Goal: Navigation & Orientation: Find specific page/section

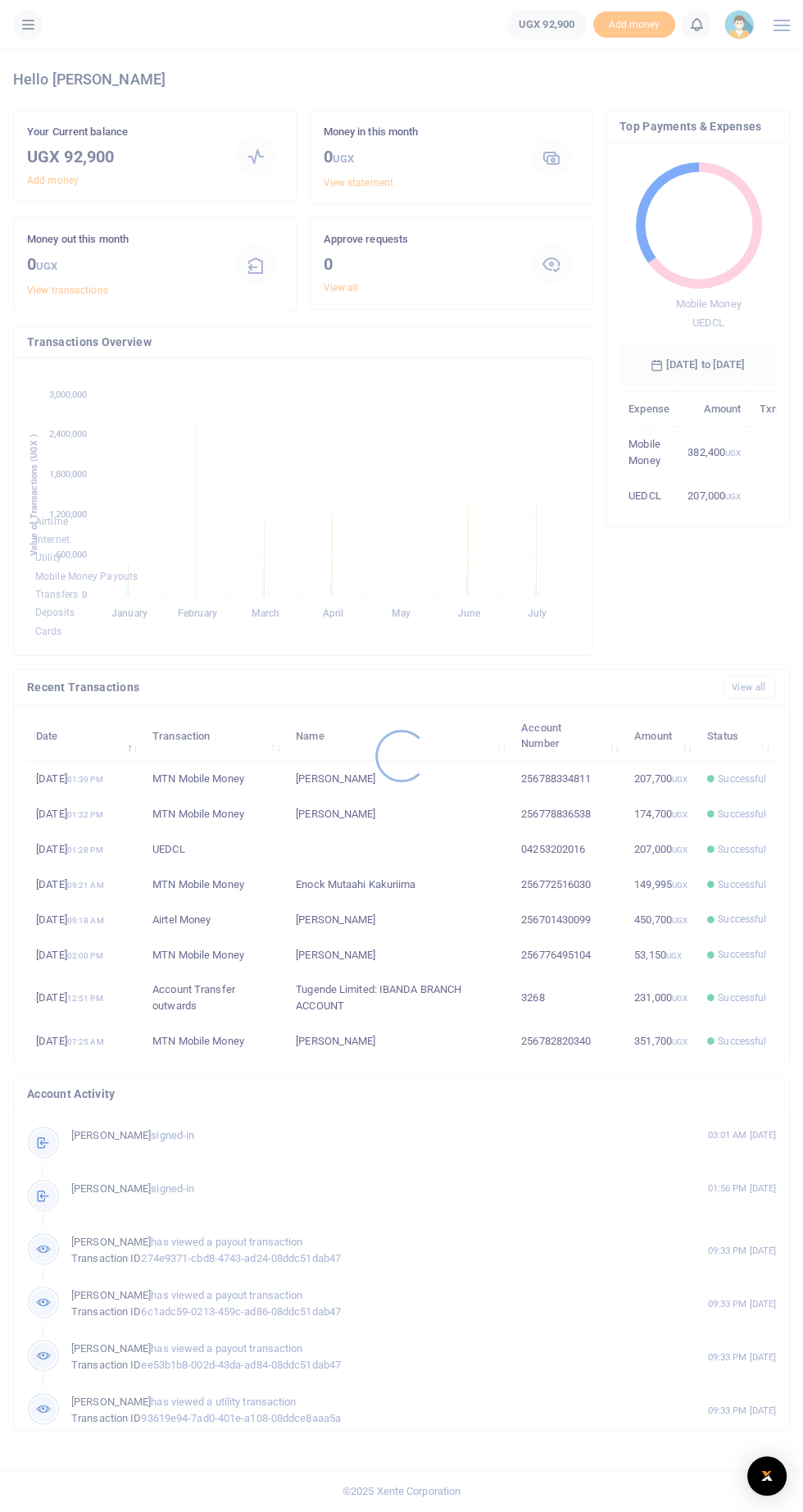
scroll to position [240, 157]
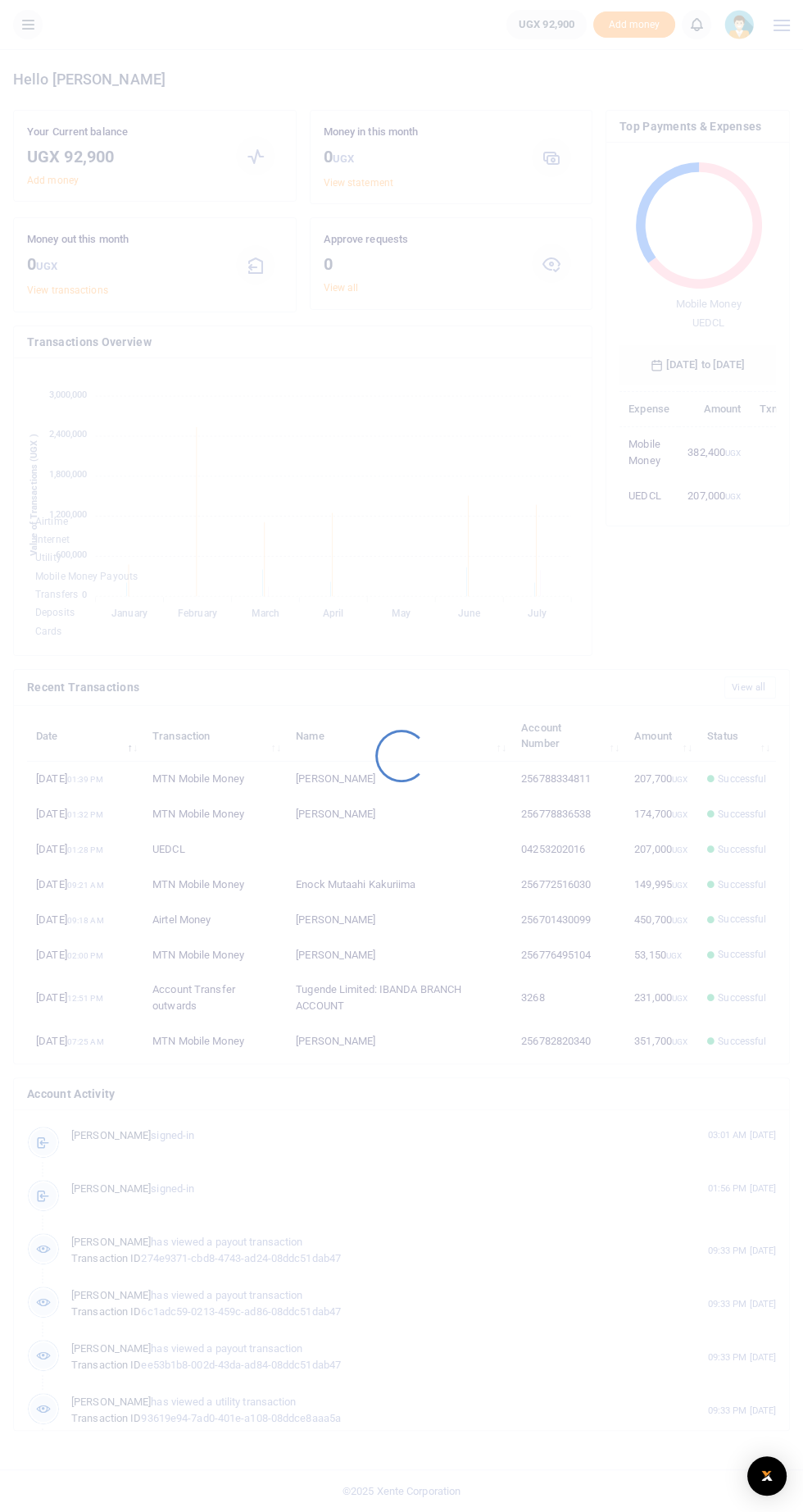
scroll to position [270, 551]
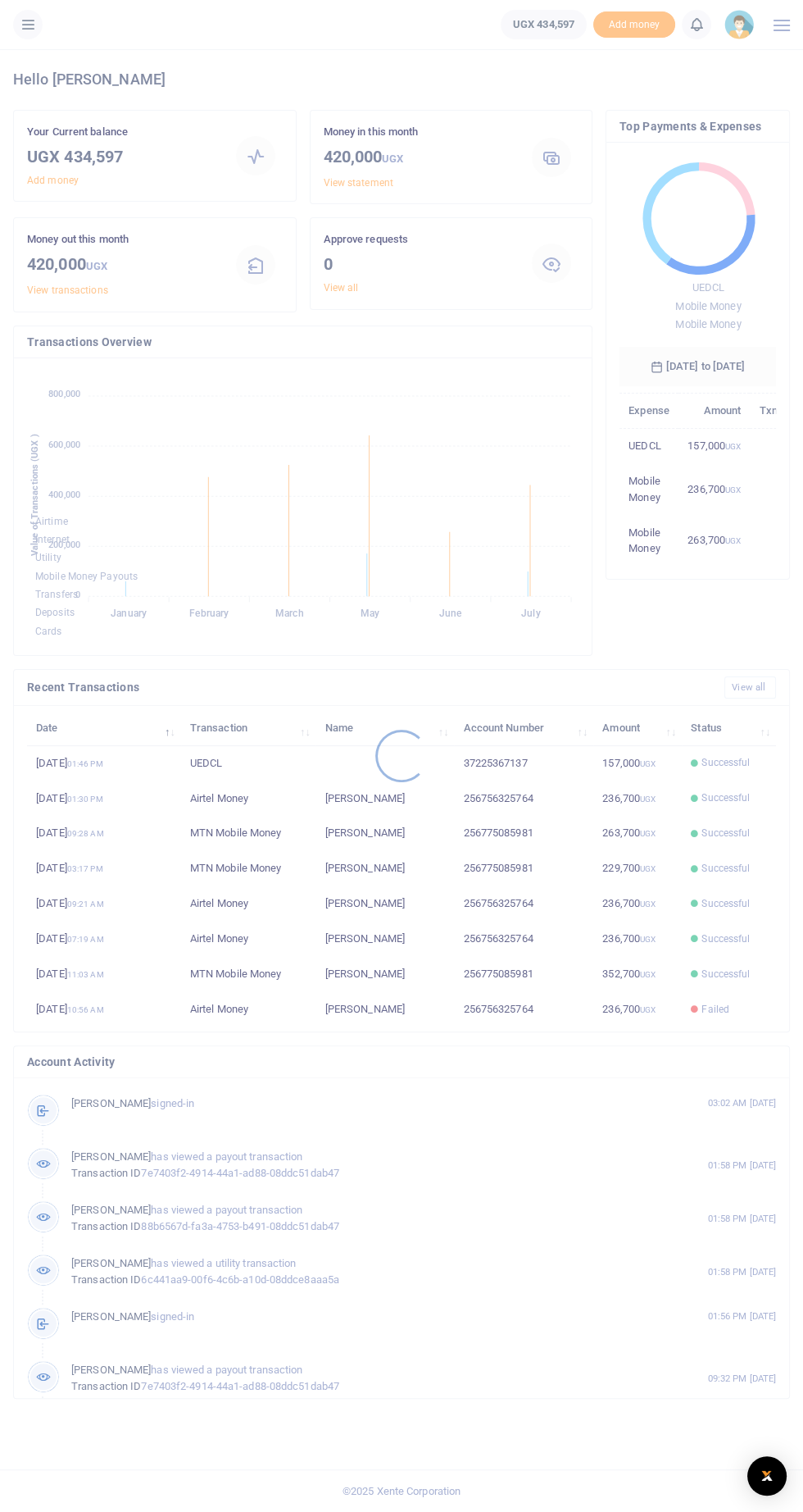
scroll to position [0, 1]
